Goal: Task Accomplishment & Management: Use online tool/utility

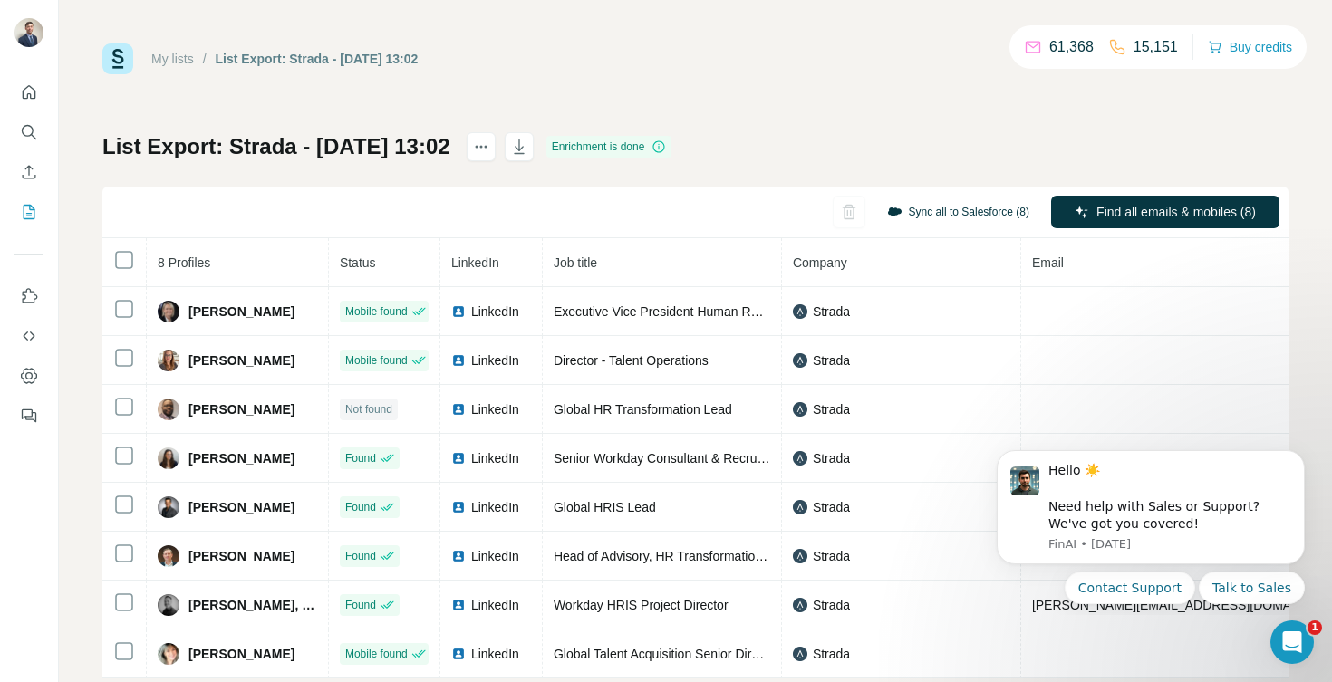
click at [939, 205] on button "Sync all to Salesforce (8)" at bounding box center [958, 211] width 168 height 27
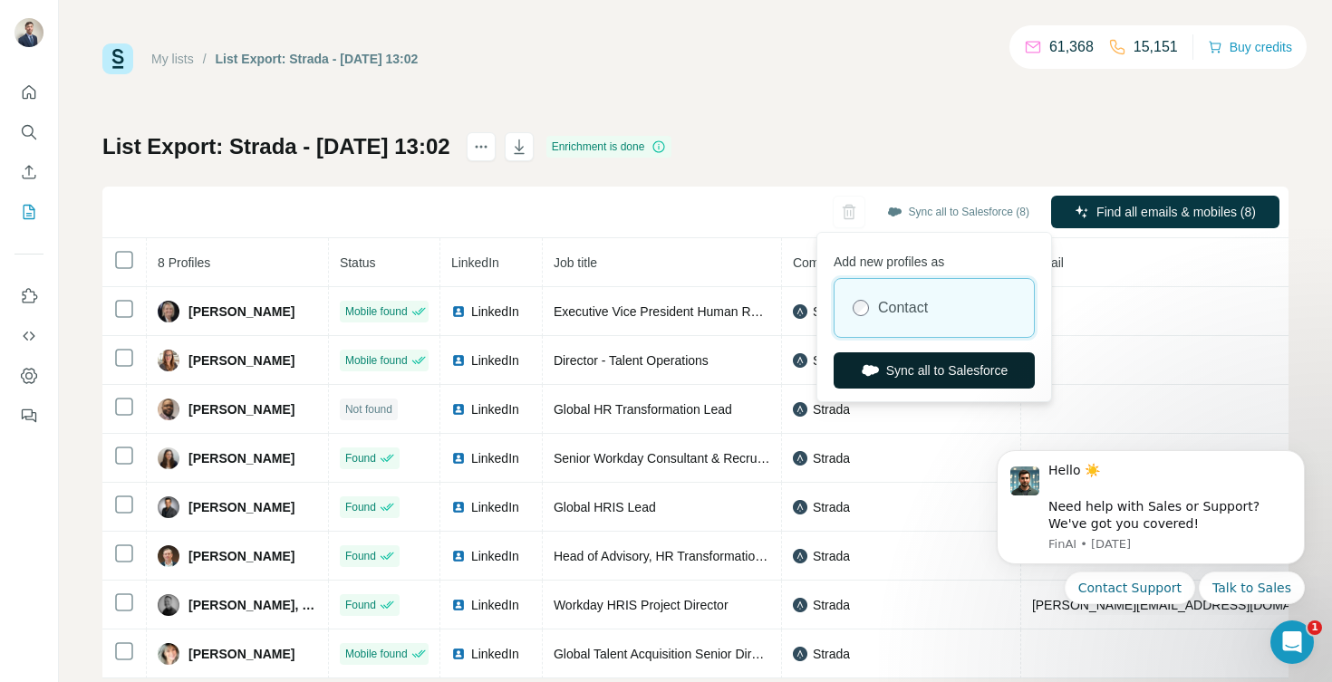
click at [892, 368] on button "Sync all to Salesforce" at bounding box center [933, 370] width 201 height 36
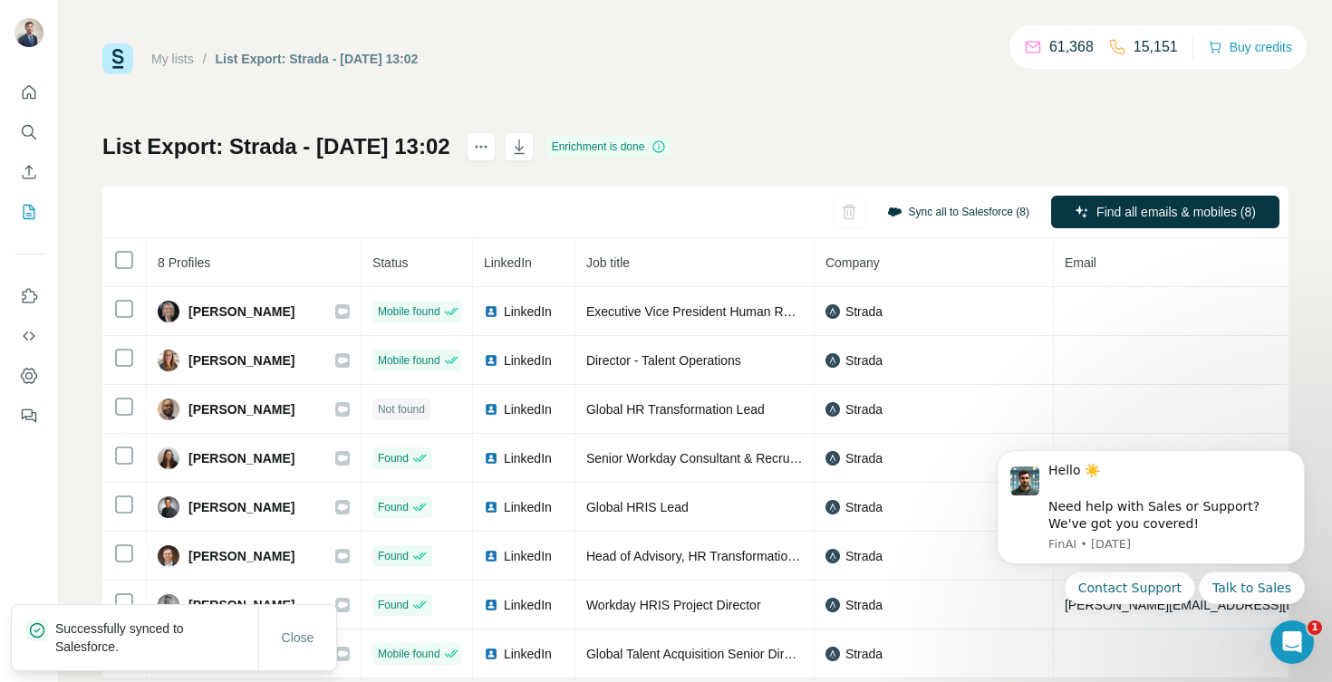
click at [956, 207] on button "Sync all to Salesforce (8)" at bounding box center [958, 211] width 168 height 27
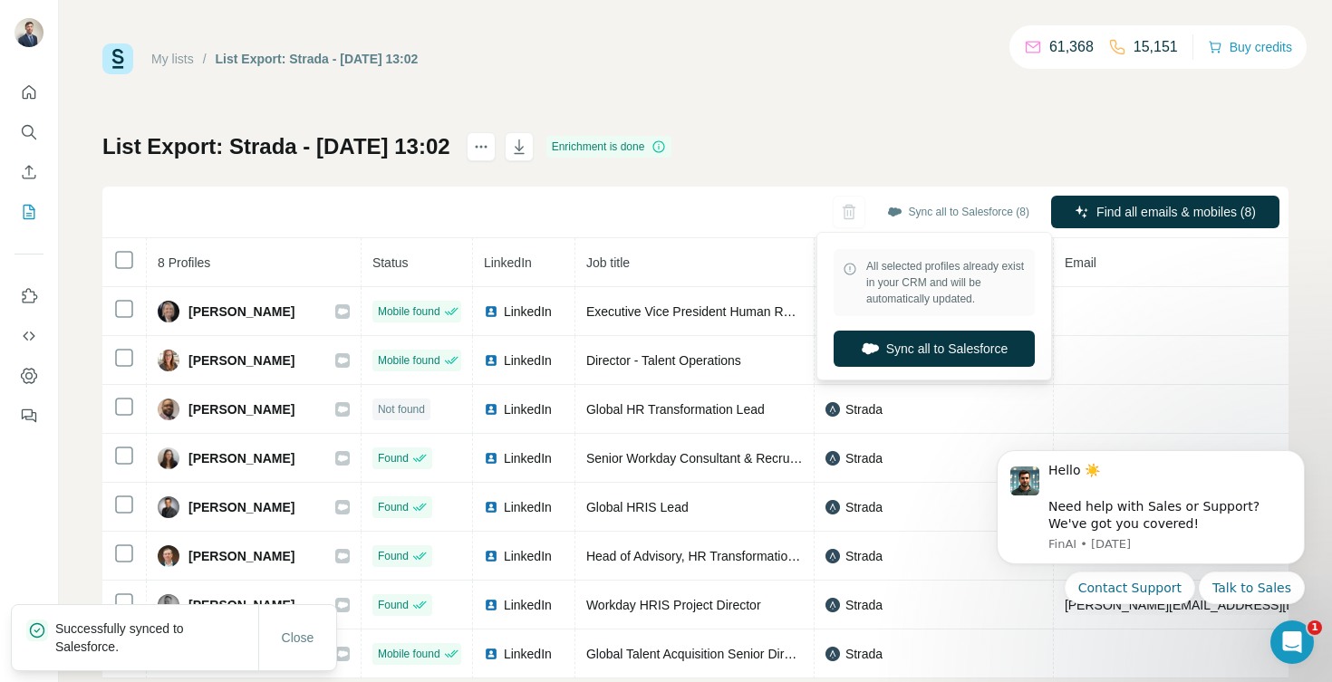
click at [949, 147] on div "List Export: Strada - 01/10/2025 13:02 Enrichment is done Sync all to Salesforc…" at bounding box center [695, 405] width 1186 height 546
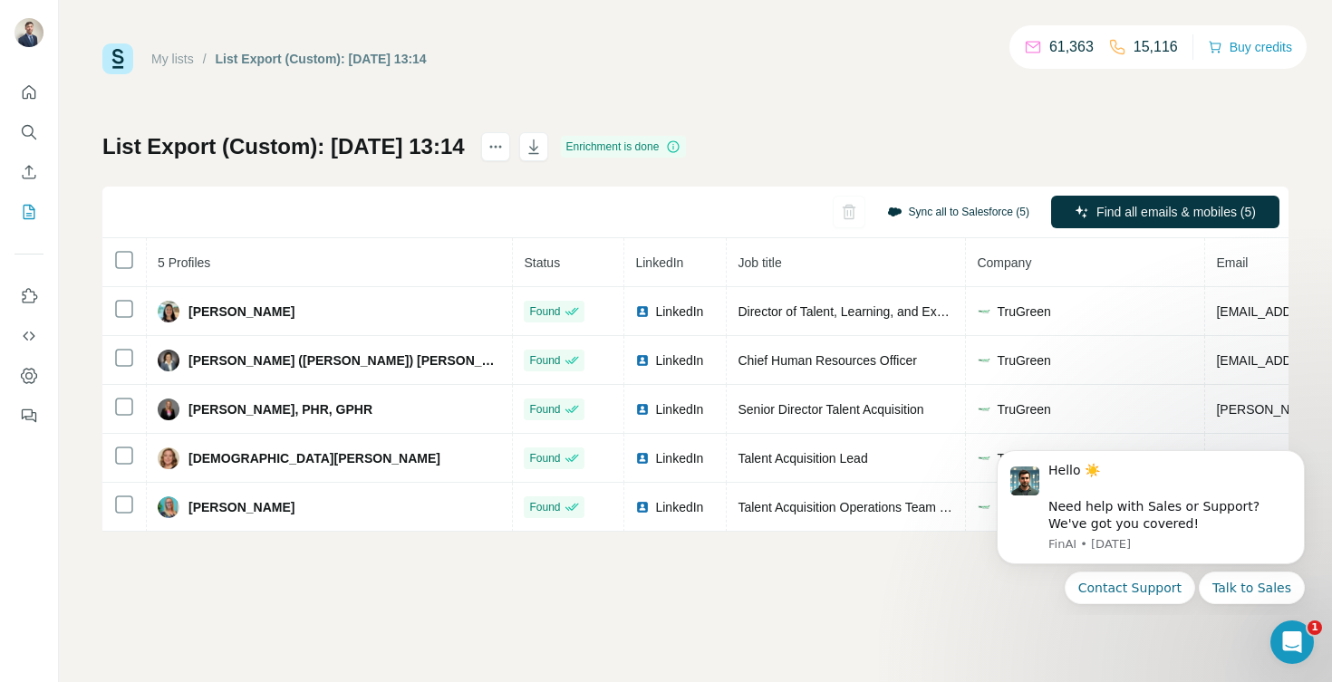
click at [942, 211] on button "Sync all to Salesforce (5)" at bounding box center [958, 211] width 168 height 27
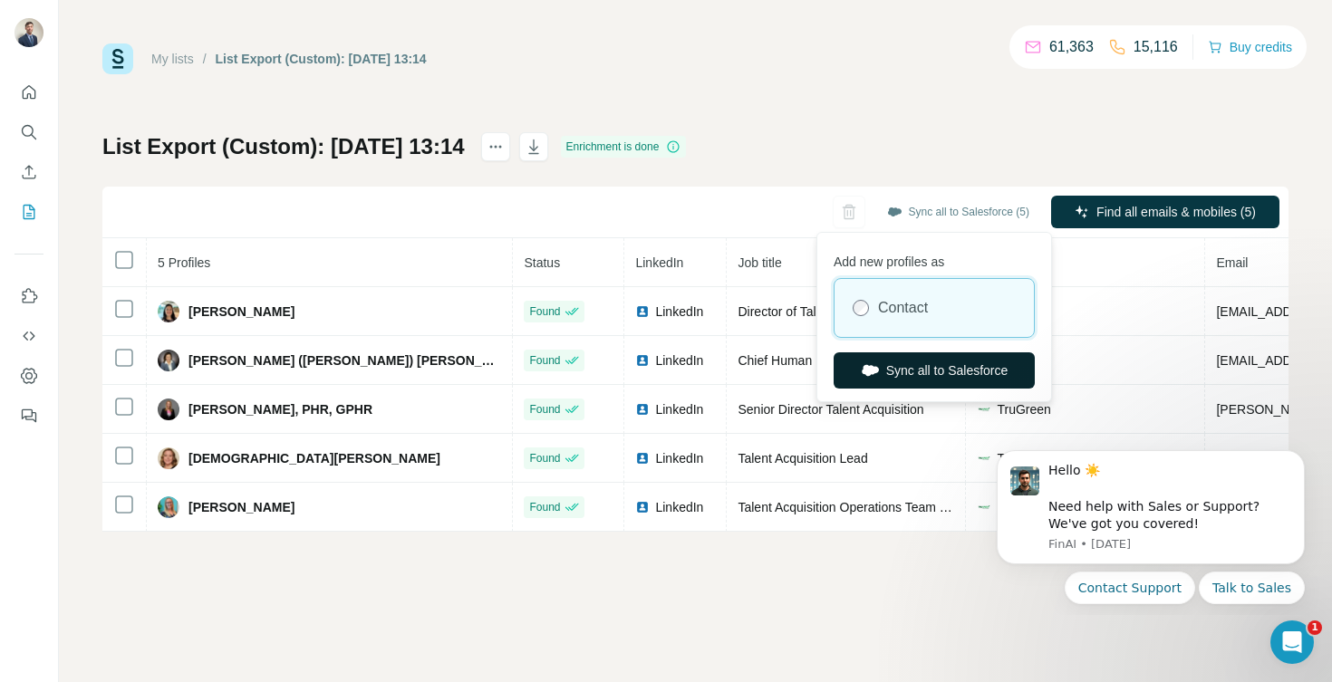
click at [906, 371] on button "Sync all to Salesforce" at bounding box center [933, 370] width 201 height 36
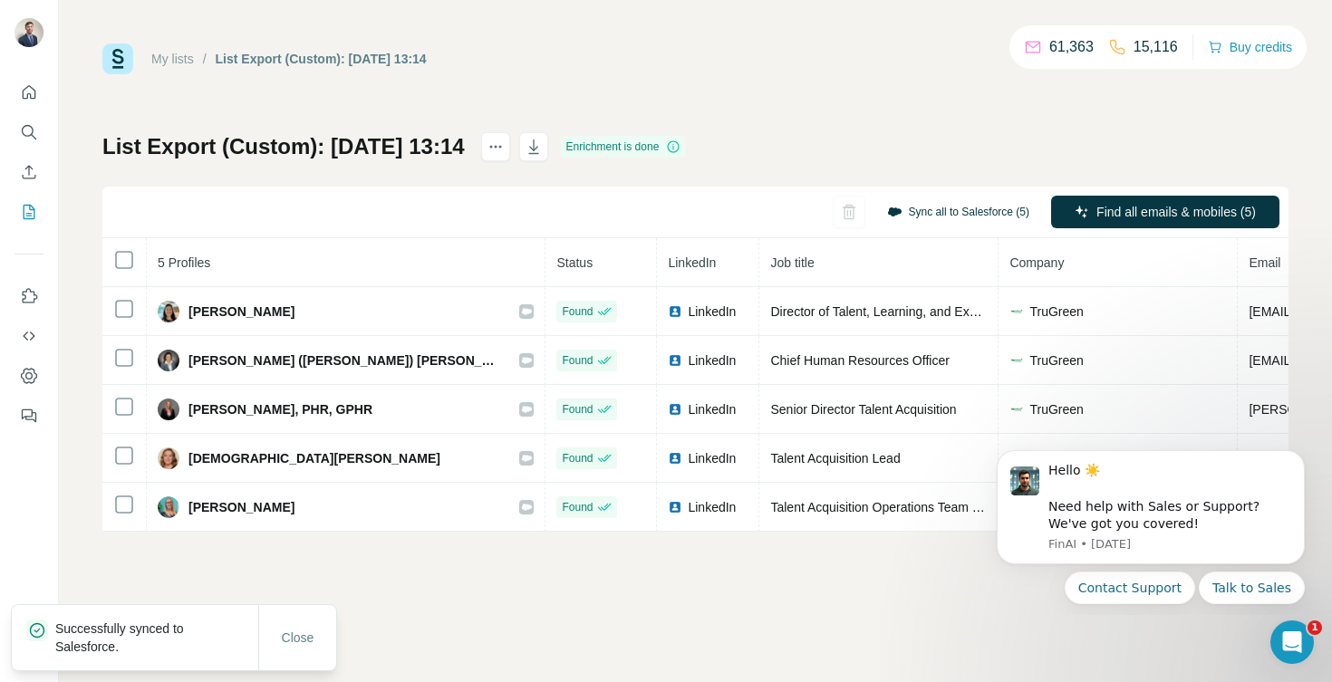
click at [946, 209] on button "Sync all to Salesforce (5)" at bounding box center [958, 211] width 168 height 27
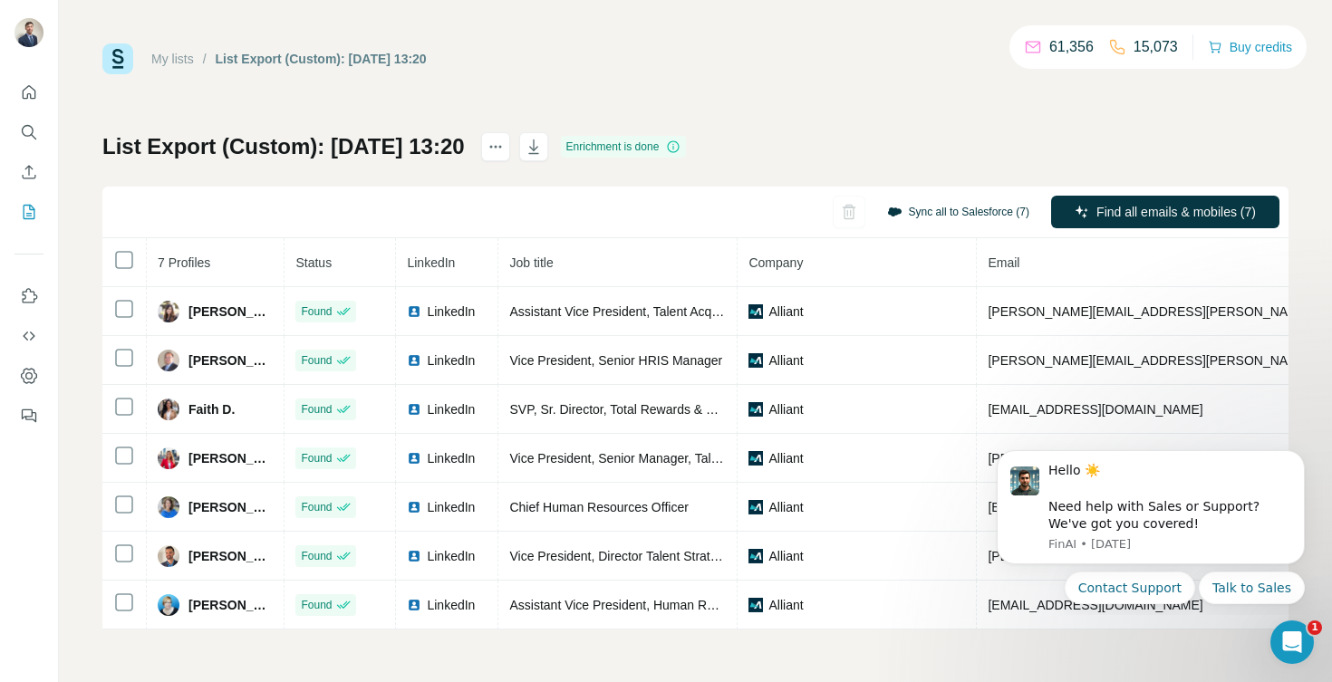
click at [955, 207] on button "Sync all to Salesforce (7)" at bounding box center [958, 211] width 168 height 27
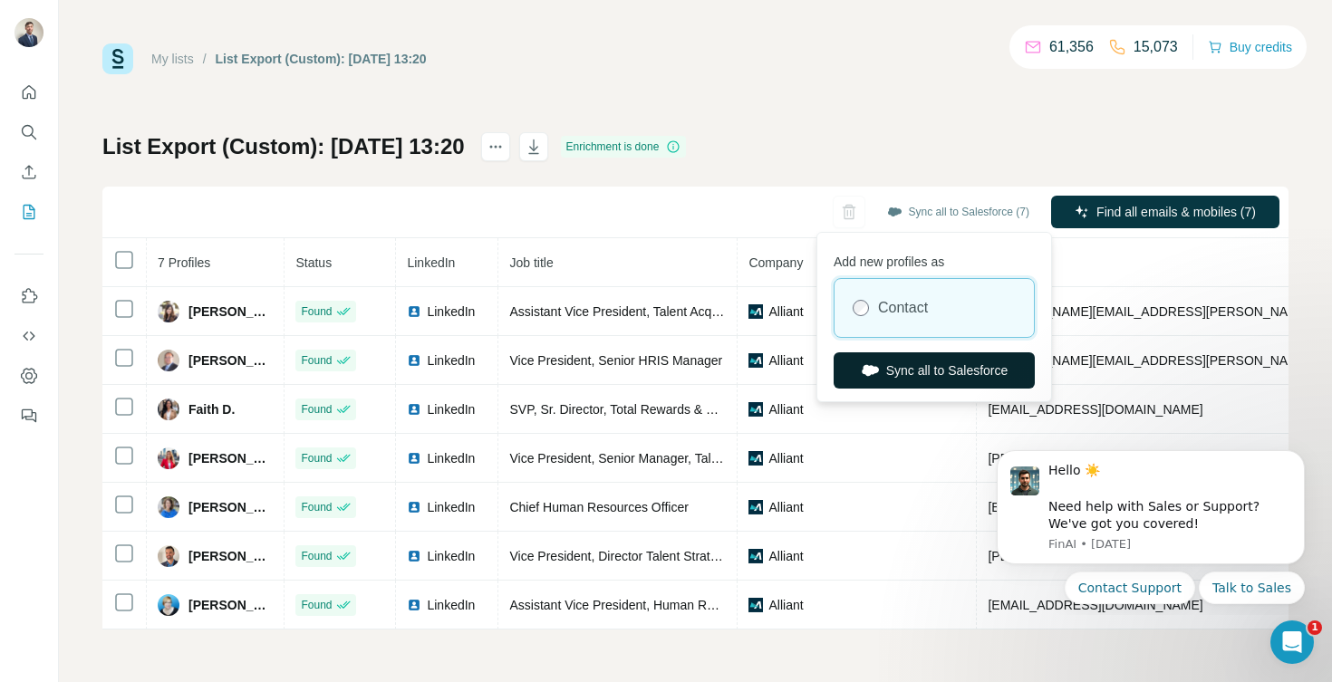
click at [915, 365] on button "Sync all to Salesforce" at bounding box center [933, 370] width 201 height 36
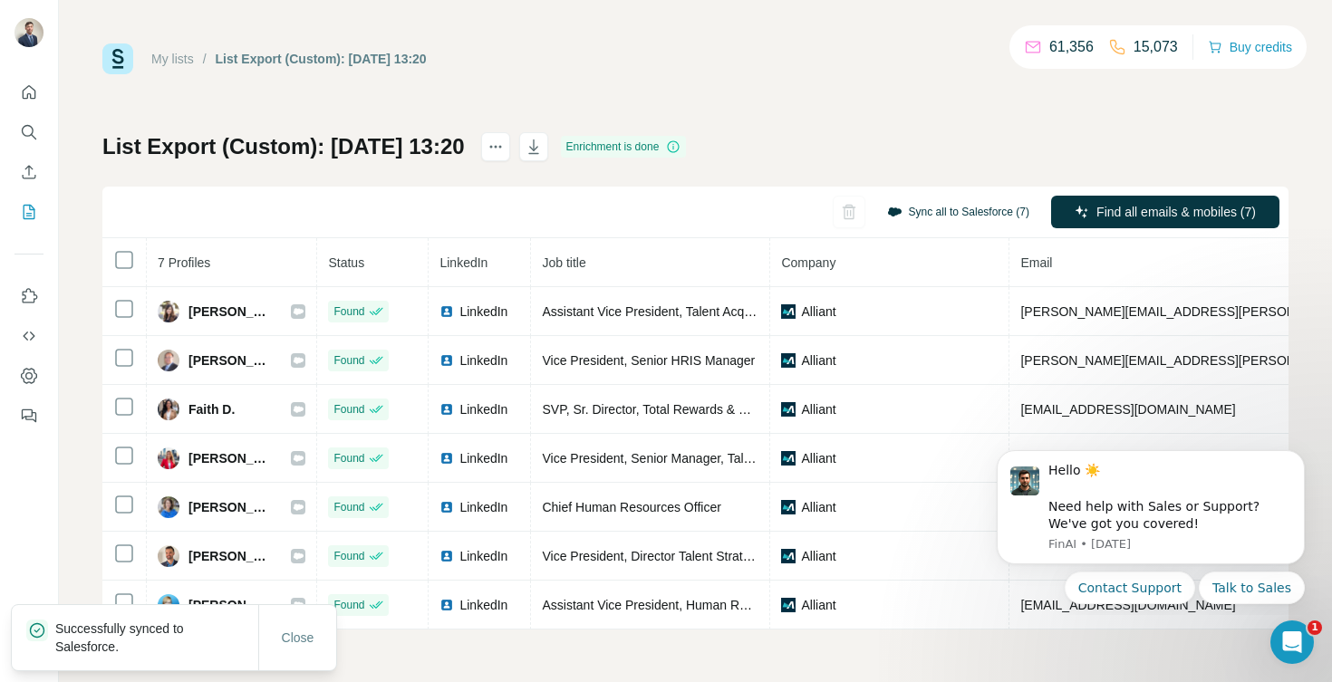
click at [926, 215] on button "Sync all to Salesforce (7)" at bounding box center [958, 211] width 168 height 27
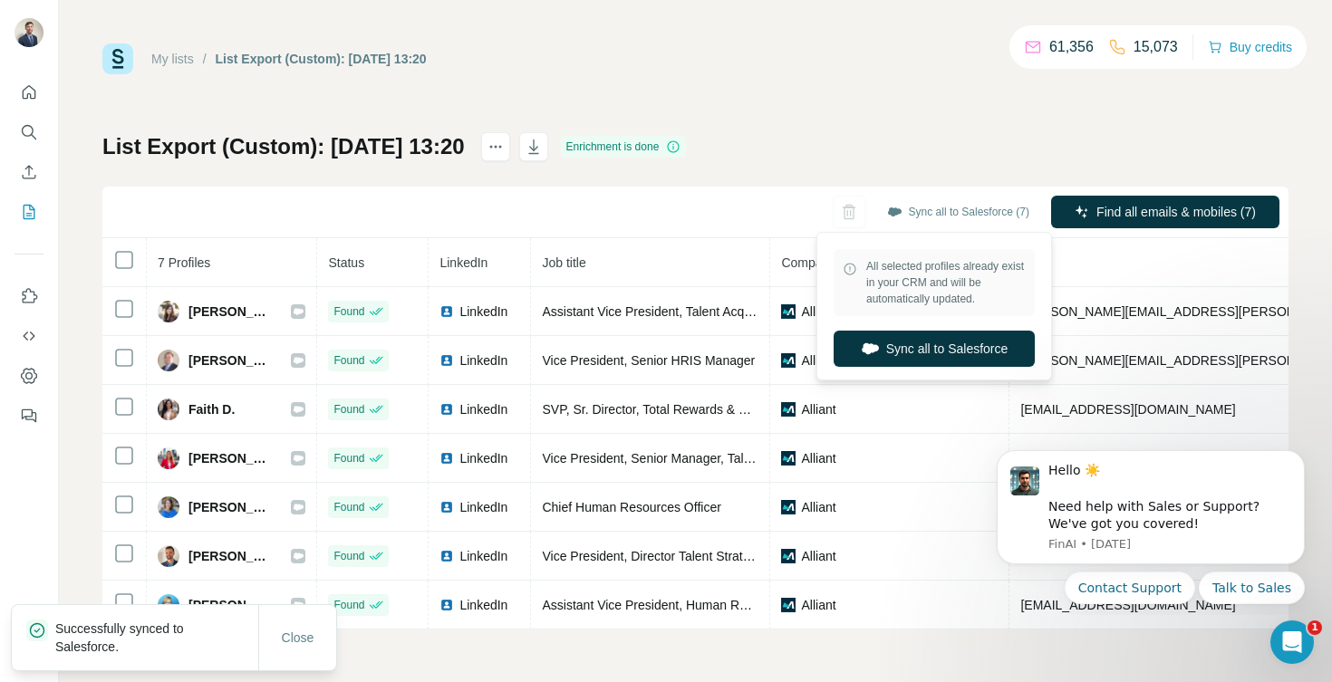
click at [941, 161] on div "List Export (Custom): 01/10/2025 13:20 Enrichment is done Sync all to Salesforc…" at bounding box center [695, 380] width 1186 height 497
